Goal: Task Accomplishment & Management: Use online tool/utility

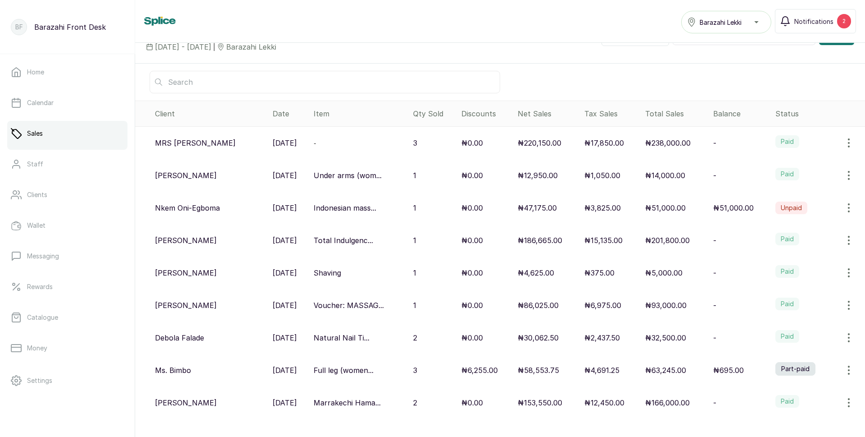
scroll to position [47, 0]
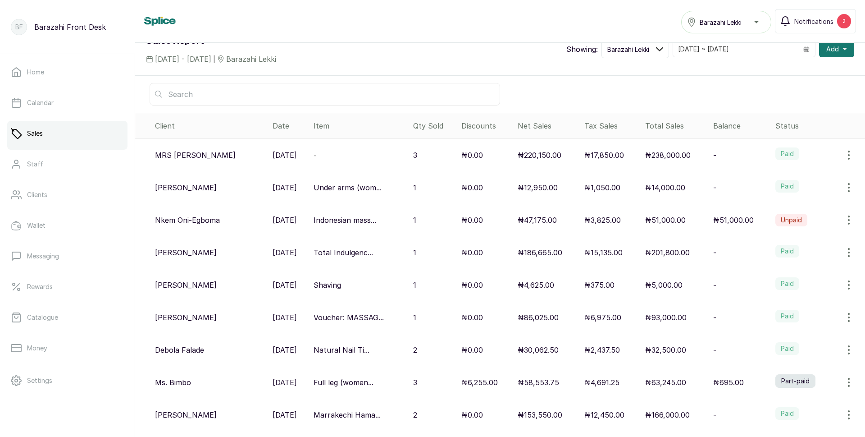
click at [187, 284] on p "[PERSON_NAME]" at bounding box center [186, 284] width 62 height 11
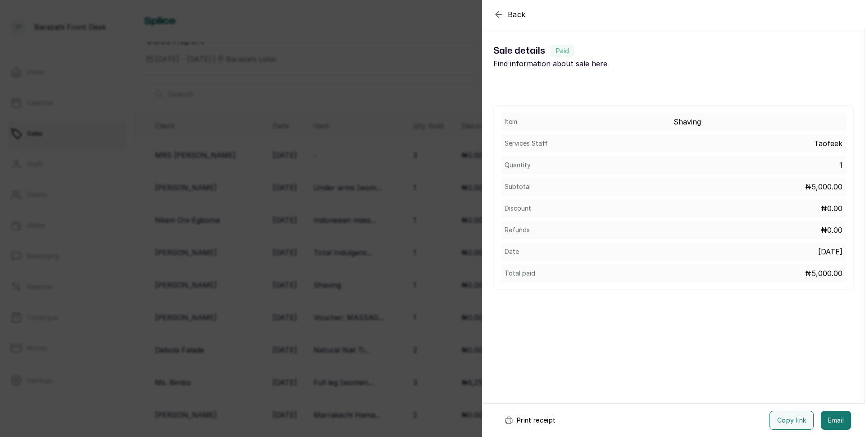
click at [521, 419] on button "Print receipt" at bounding box center [530, 419] width 66 height 19
click at [369, 164] on div "Back Sale details Sale details Paid Find information about sale here Item Shavi…" at bounding box center [432, 218] width 865 height 437
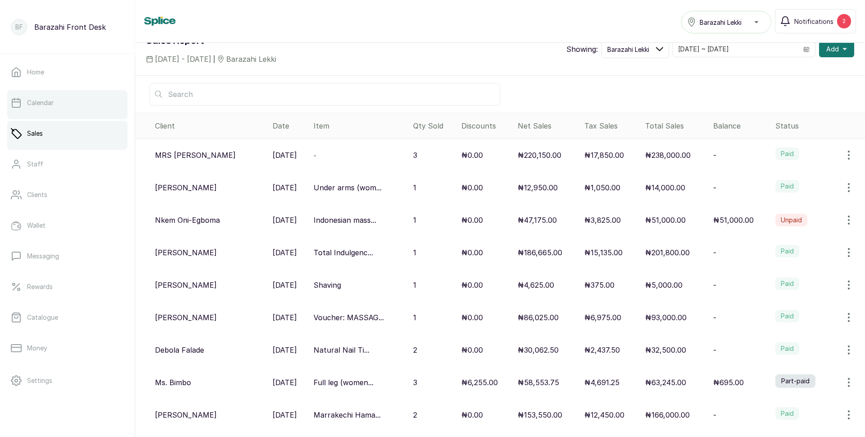
click at [41, 108] on link "Calendar" at bounding box center [67, 102] width 120 height 25
